Goal: Task Accomplishment & Management: Complete application form

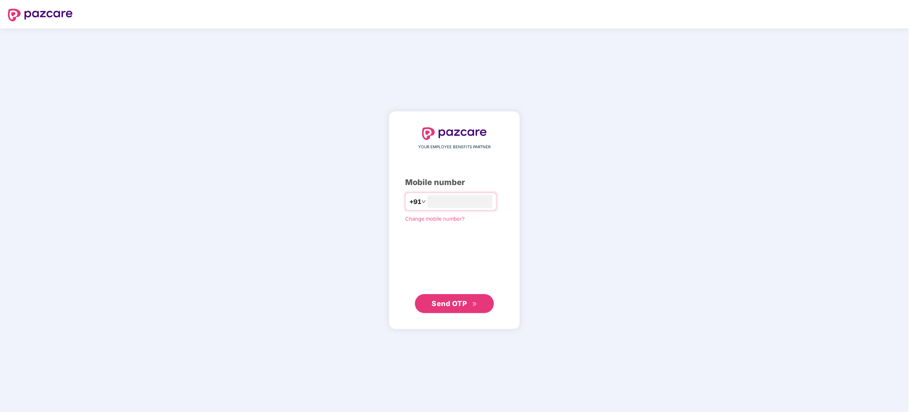
type input "**********"
click at [456, 303] on span "Send OTP" at bounding box center [449, 303] width 35 height 8
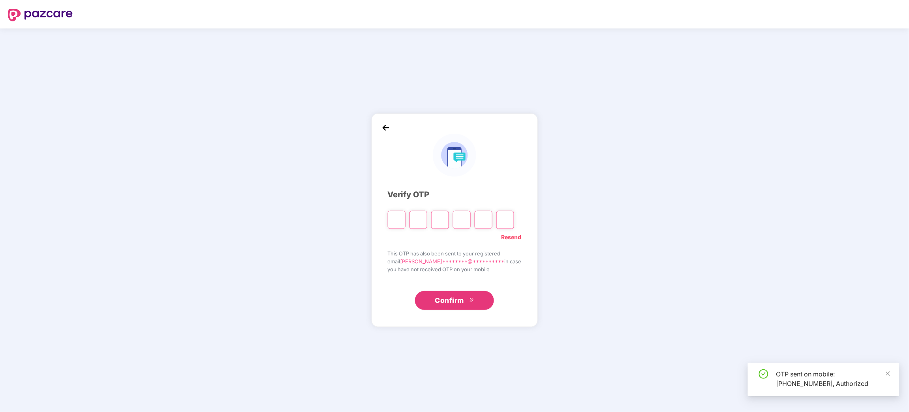
click at [400, 220] on input "Please enter verification code. Digit 1" at bounding box center [397, 220] width 18 height 18
type input "*"
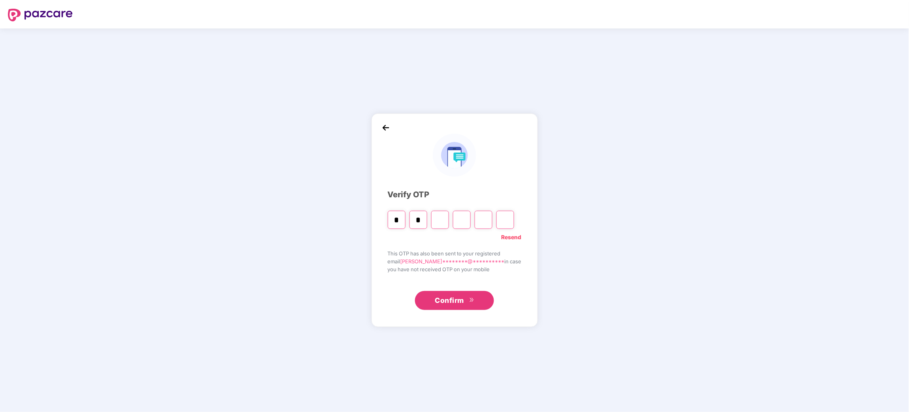
type input "*"
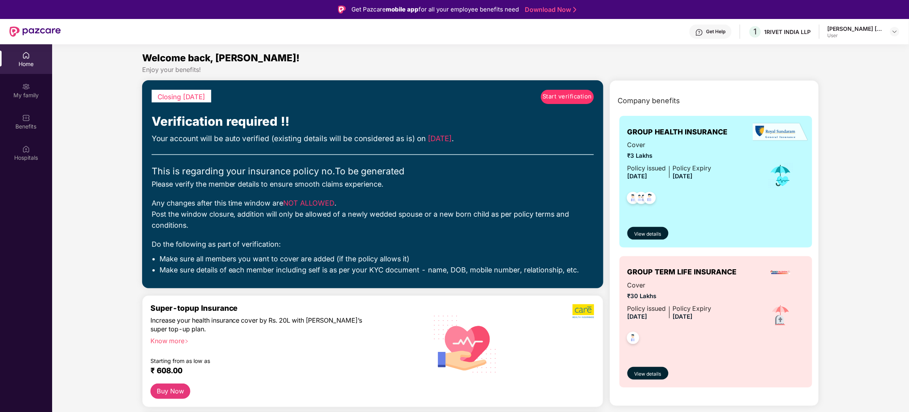
click at [566, 97] on span "Start verification" at bounding box center [567, 96] width 49 height 9
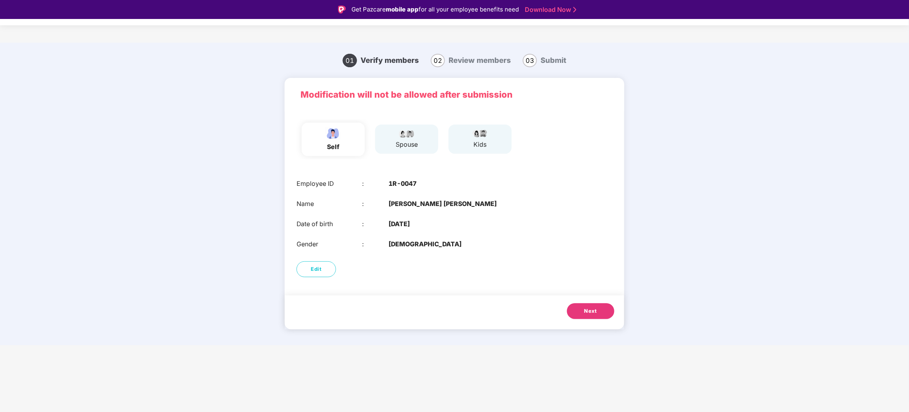
click at [409, 147] on div "spouse" at bounding box center [407, 145] width 22 height 10
click at [579, 311] on button "Next" at bounding box center [590, 311] width 47 height 16
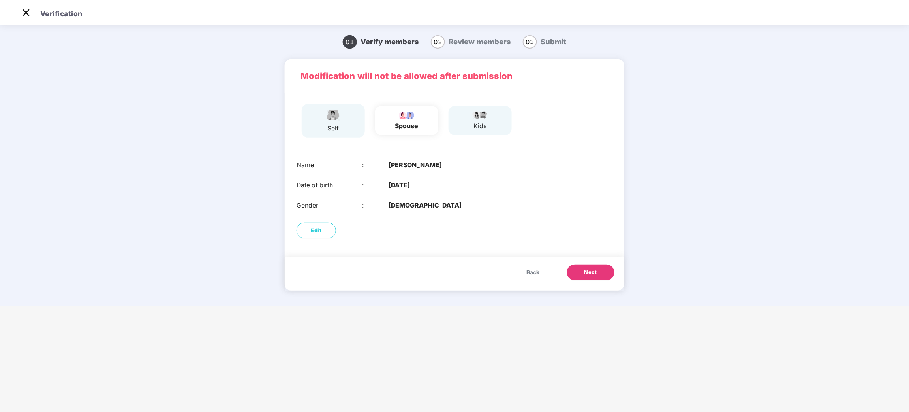
click at [581, 273] on button "Next" at bounding box center [590, 272] width 47 height 16
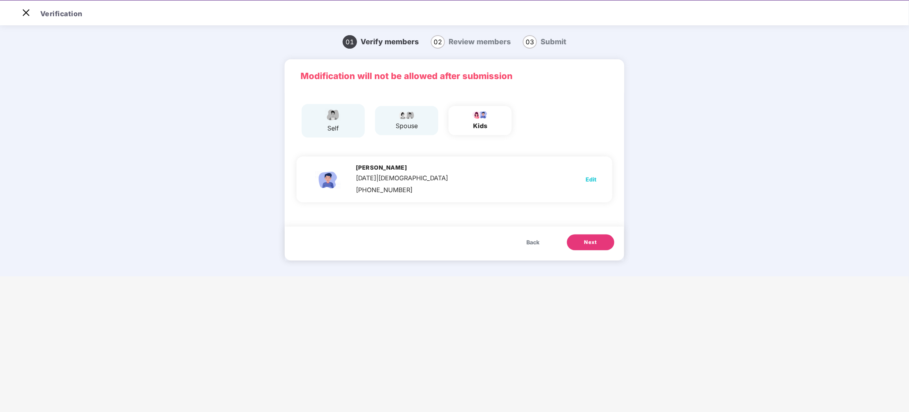
click at [399, 120] on div "spouse" at bounding box center [407, 120] width 22 height 21
click at [525, 238] on button "Back" at bounding box center [533, 242] width 29 height 16
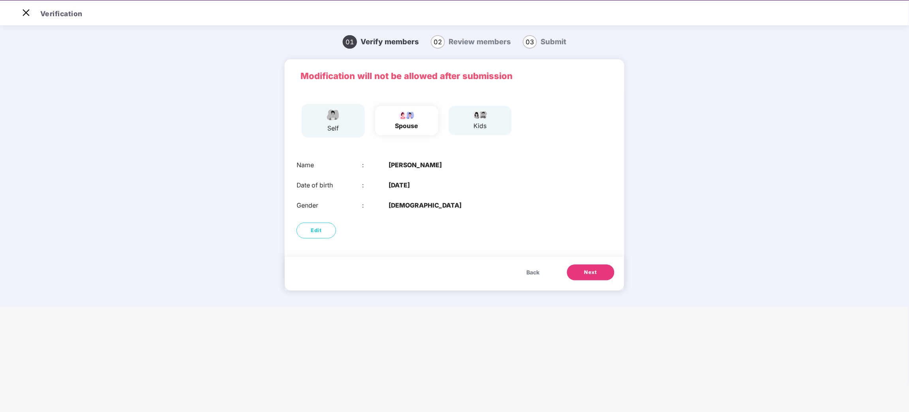
click at [592, 271] on span "Next" at bounding box center [591, 272] width 13 height 8
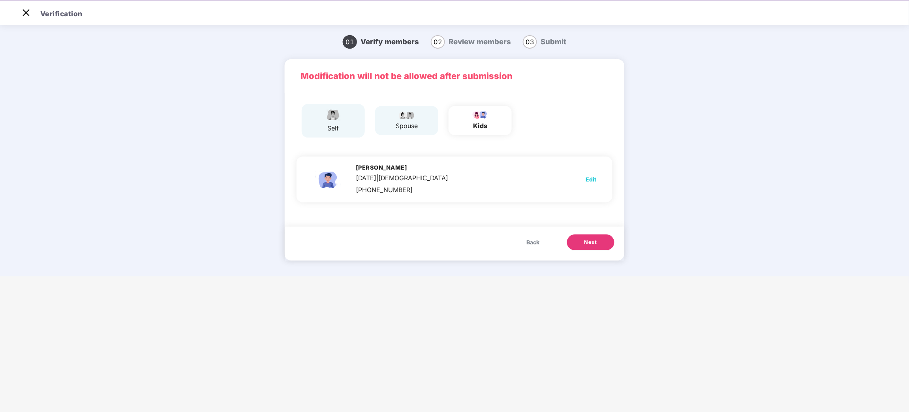
click at [590, 175] on span "Edit" at bounding box center [591, 179] width 11 height 9
select select "****"
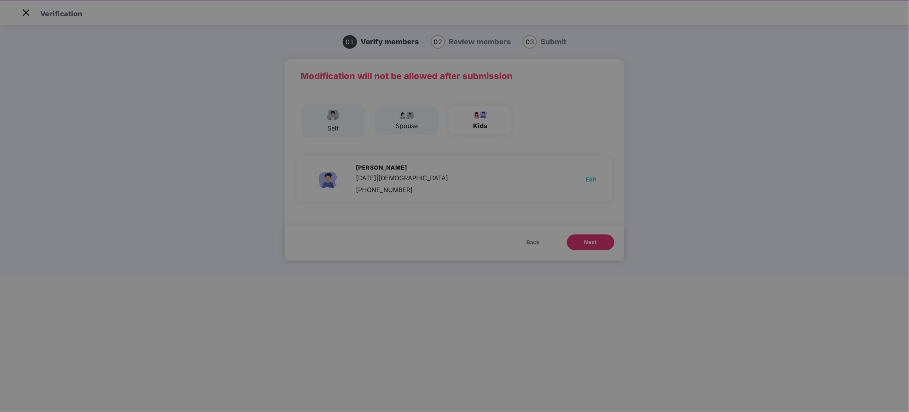
scroll to position [0, 0]
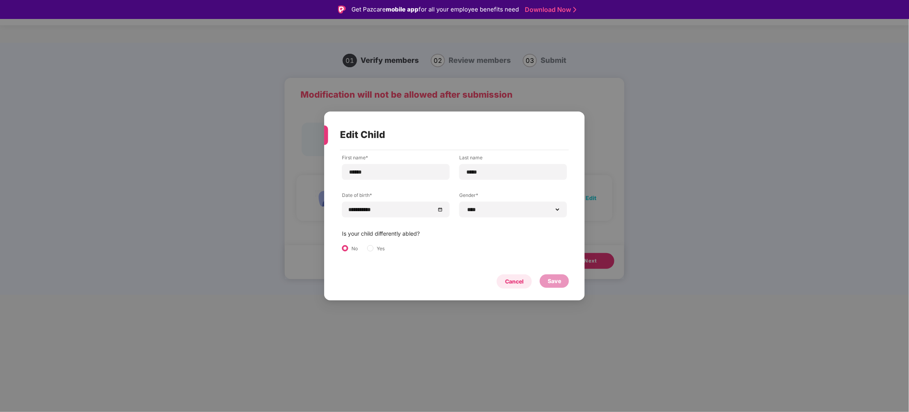
click at [513, 282] on div "Cancel" at bounding box center [514, 281] width 19 height 9
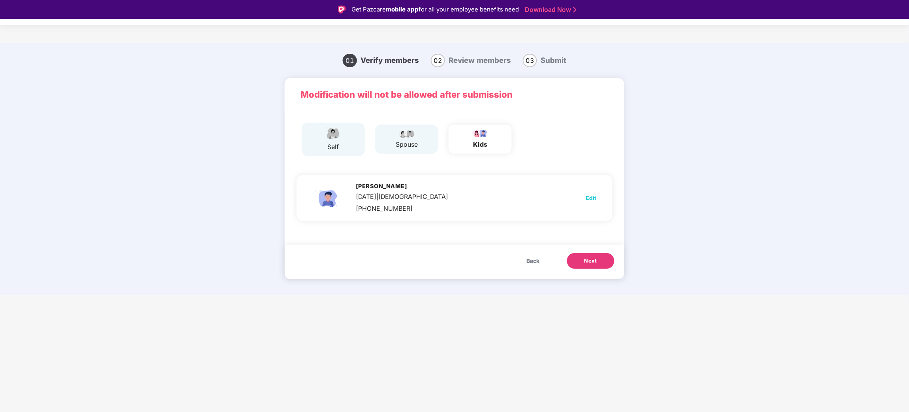
click at [578, 263] on button "Next" at bounding box center [590, 261] width 47 height 16
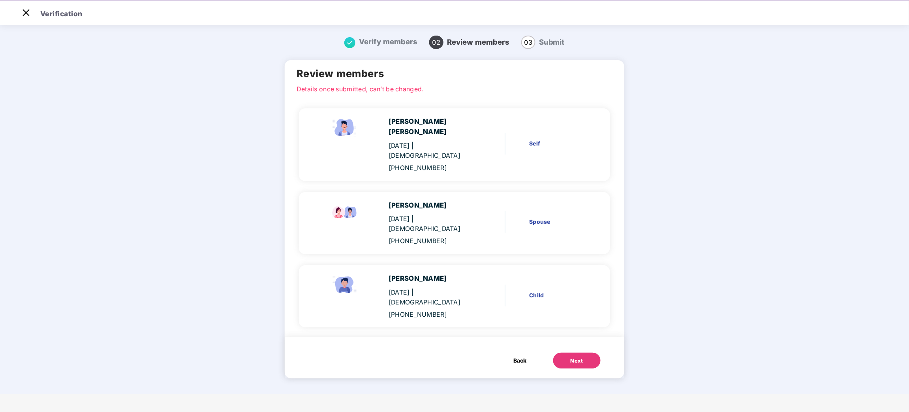
click at [577, 357] on div "Next" at bounding box center [577, 361] width 13 height 8
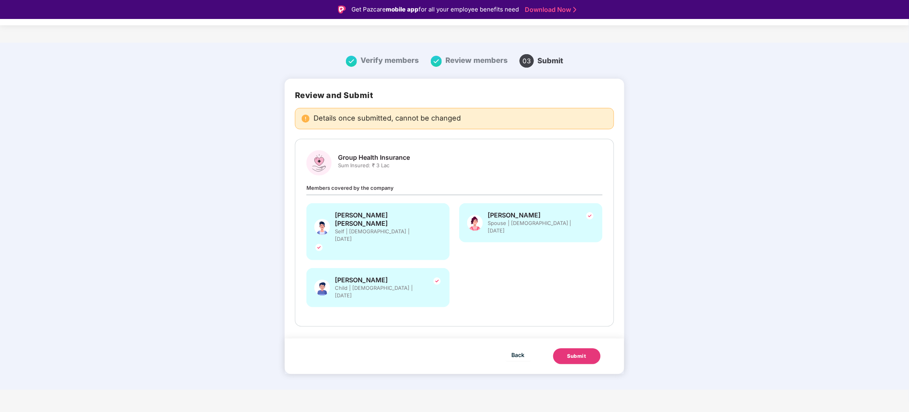
click at [575, 352] on div "Submit" at bounding box center [577, 356] width 19 height 8
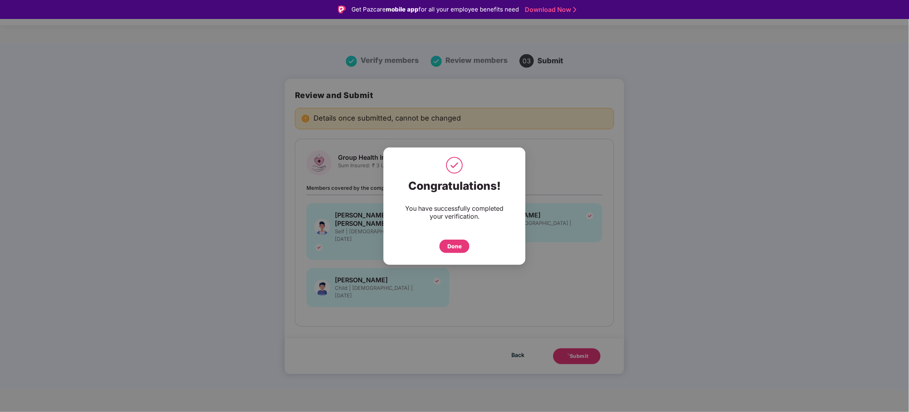
click at [456, 248] on div "Done" at bounding box center [455, 246] width 14 height 9
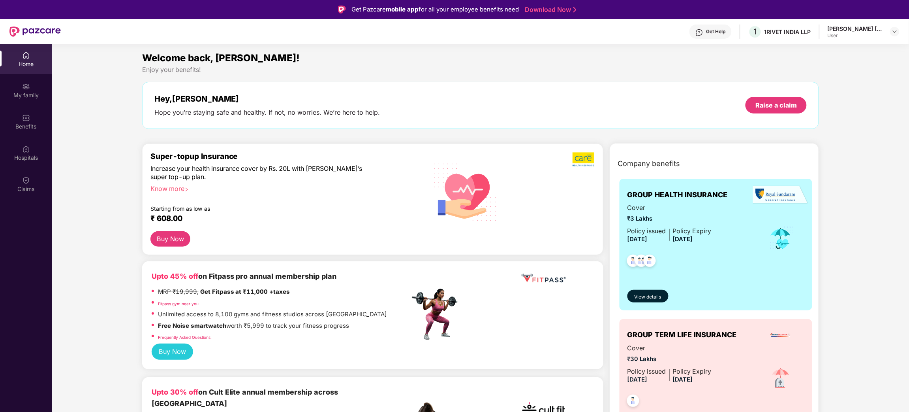
scroll to position [59, 0]
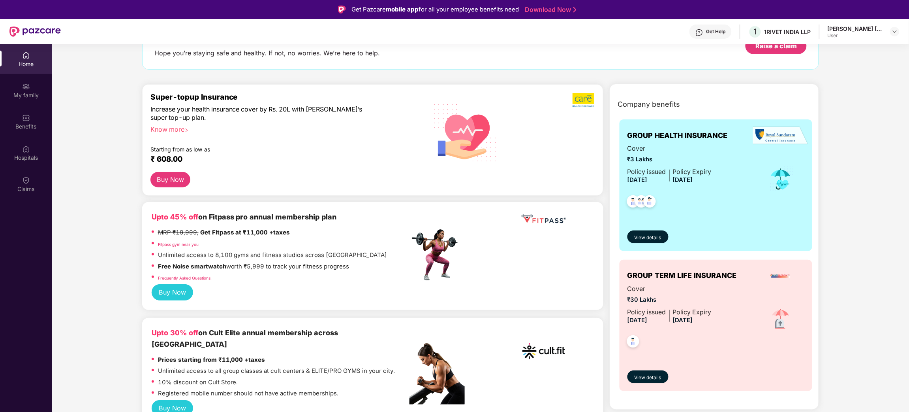
click at [736, 167] on div "Cover ₹3 Lakhs Policy issued [DATE] Policy Expiry [DATE]" at bounding box center [716, 179] width 177 height 71
click at [654, 239] on span "View details" at bounding box center [648, 238] width 27 height 8
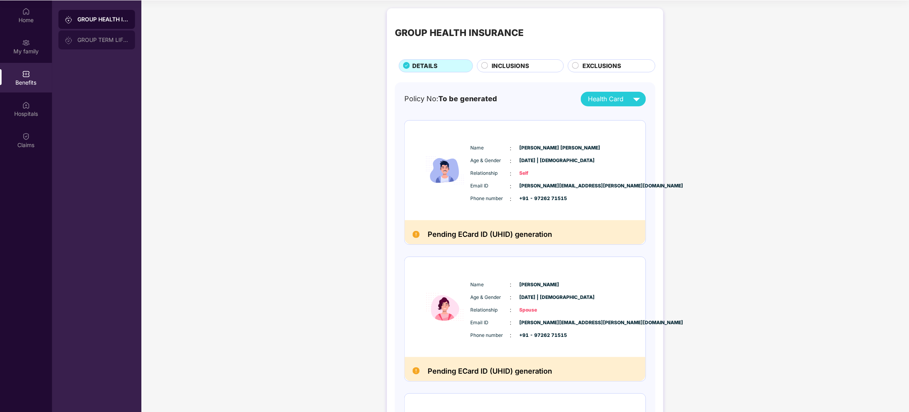
click at [105, 40] on div "GROUP TERM LIFE INSURANCE" at bounding box center [102, 40] width 51 height 6
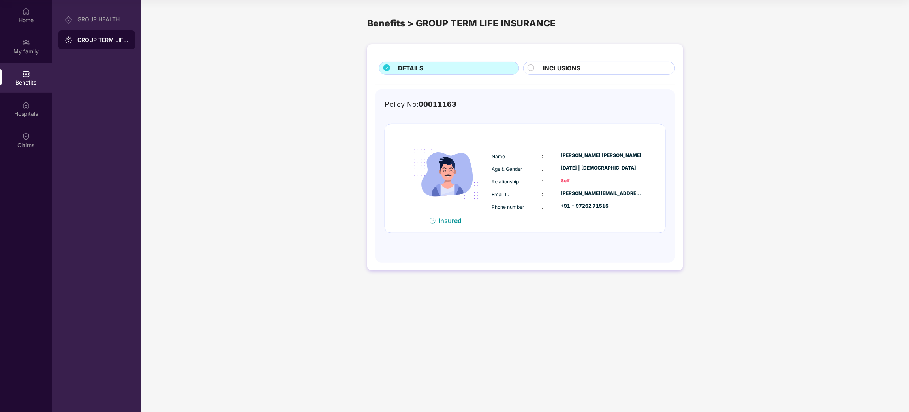
click at [550, 69] on span "INCLUSIONS" at bounding box center [563, 68] width 38 height 9
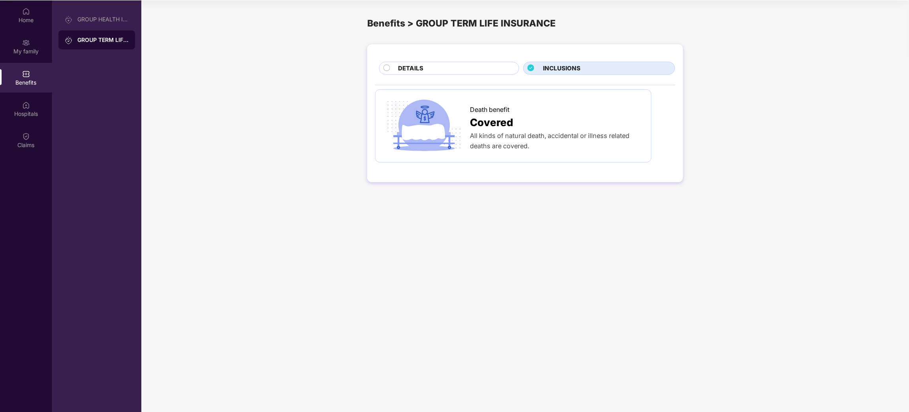
click at [456, 68] on div "DETAILS" at bounding box center [455, 69] width 120 height 11
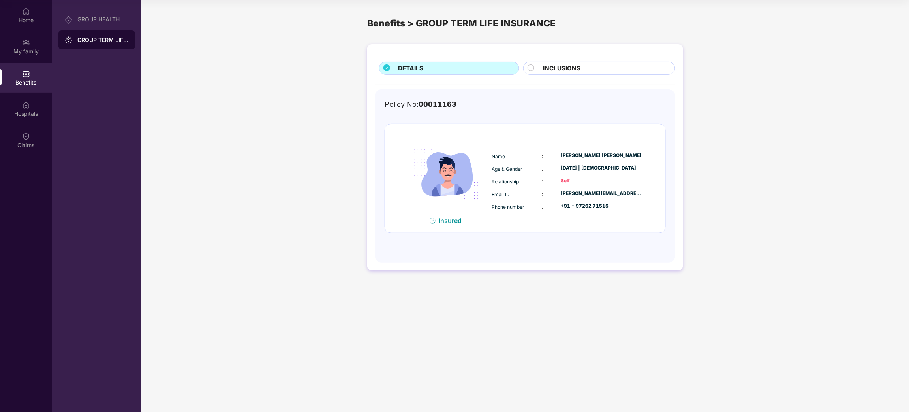
click at [593, 184] on div "Self" at bounding box center [601, 181] width 81 height 8
click at [96, 21] on div "GROUP HEALTH INSURANCE" at bounding box center [102, 19] width 51 height 6
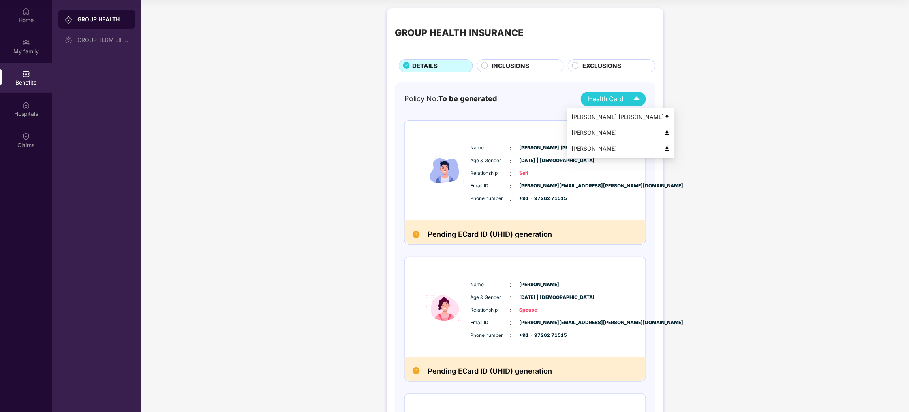
click at [604, 99] on span "Health Card" at bounding box center [607, 99] width 36 height 10
click at [603, 116] on div "[PERSON_NAME] [PERSON_NAME]" at bounding box center [621, 117] width 98 height 9
